Goal: Task Accomplishment & Management: Manage account settings

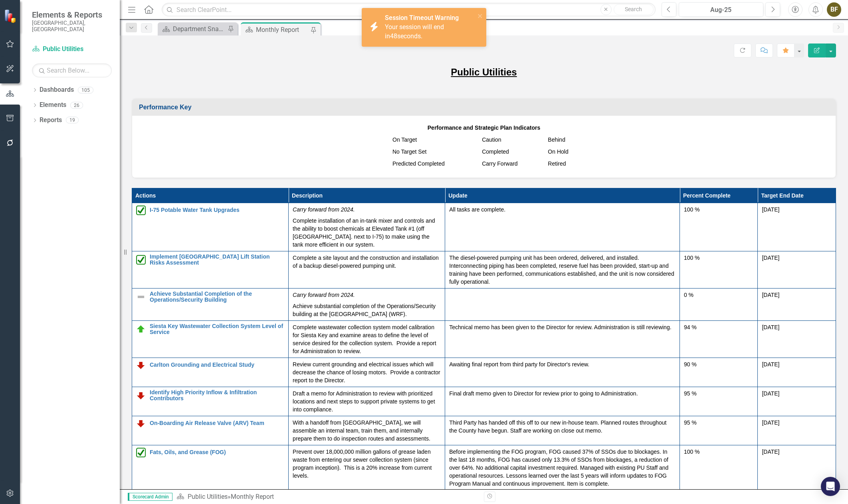
click at [584, 57] on div "Score: N/A Aug-25 Completed Refresh Comment Favorite Edit Report" at bounding box center [484, 51] width 704 height 14
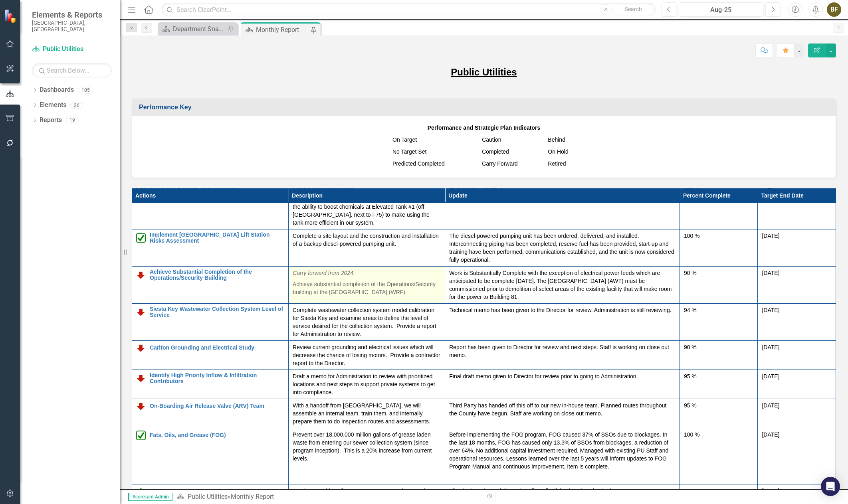
scroll to position [40, 0]
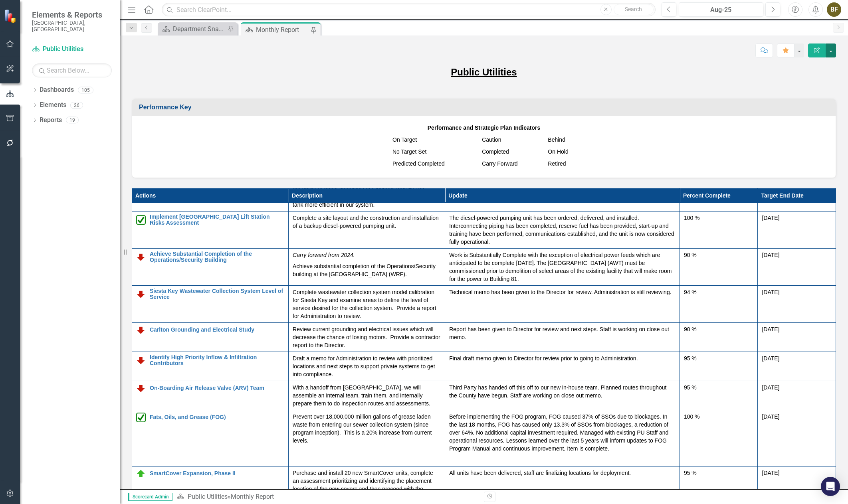
click at [832, 52] on button "button" at bounding box center [830, 51] width 10 height 14
click at [696, 63] on div "Score: N/A Aug-25 Completed Comment Favorite Edit Report Public Utilities Perfo…" at bounding box center [484, 263] width 728 height 454
click at [34, 89] on icon "Dropdown" at bounding box center [35, 91] width 6 height 4
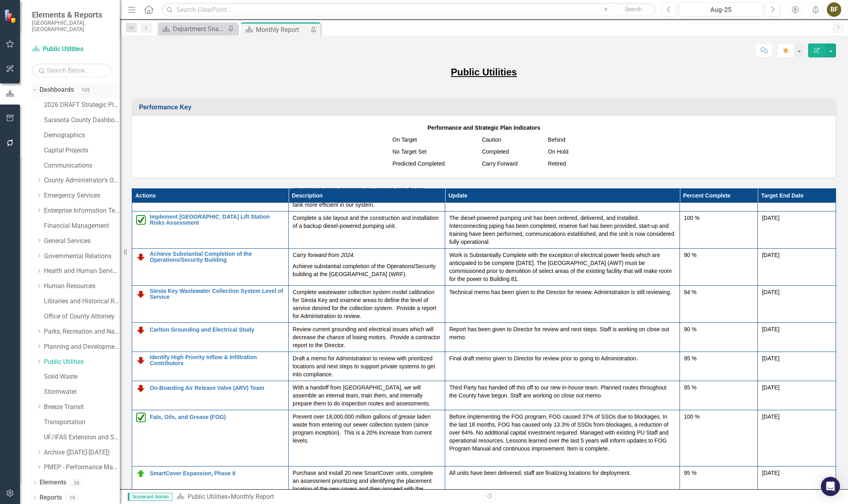
click at [35, 89] on icon at bounding box center [35, 90] width 4 height 2
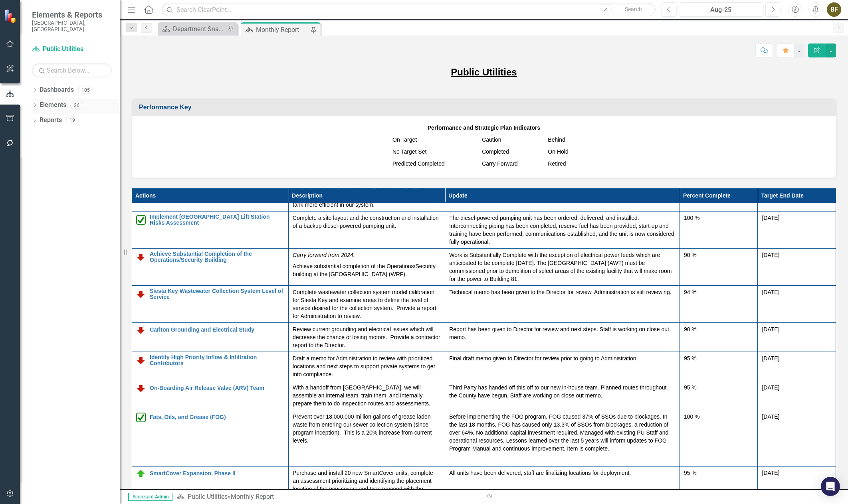
click at [36, 104] on icon "Dropdown" at bounding box center [35, 106] width 6 height 4
click at [36, 102] on div "Dropdown" at bounding box center [33, 105] width 7 height 6
click at [34, 119] on icon "Dropdown" at bounding box center [35, 121] width 6 height 4
